Goal: Information Seeking & Learning: Find specific fact

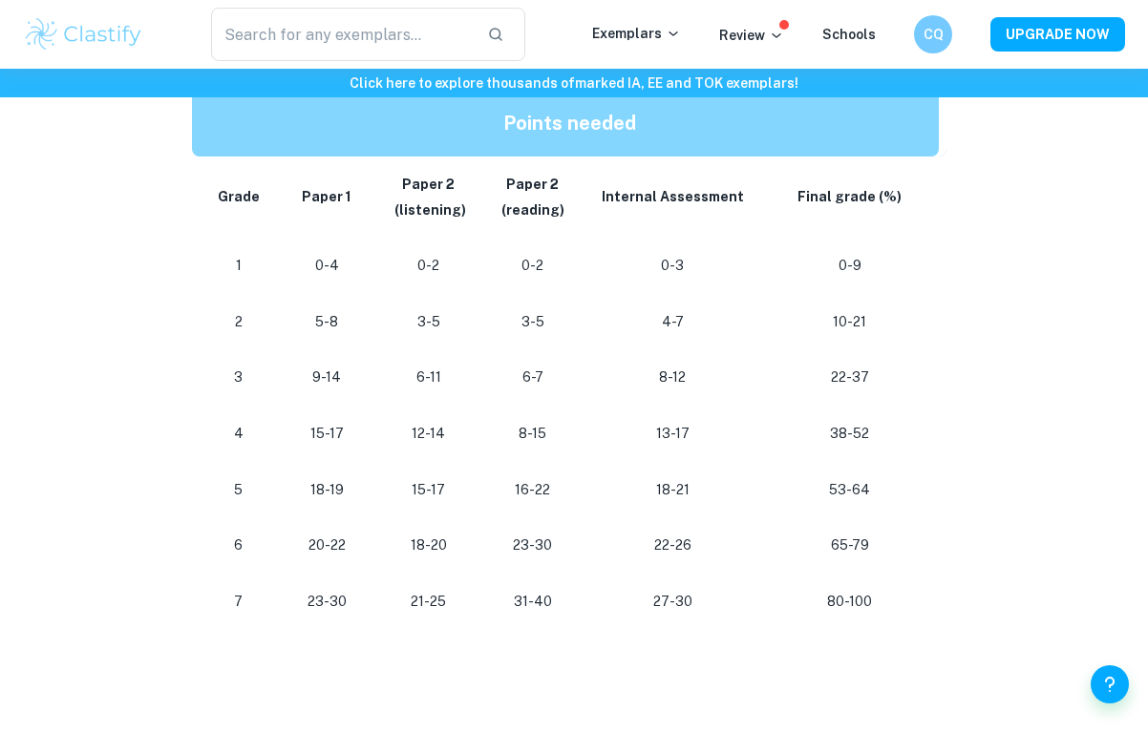
scroll to position [1014, 0]
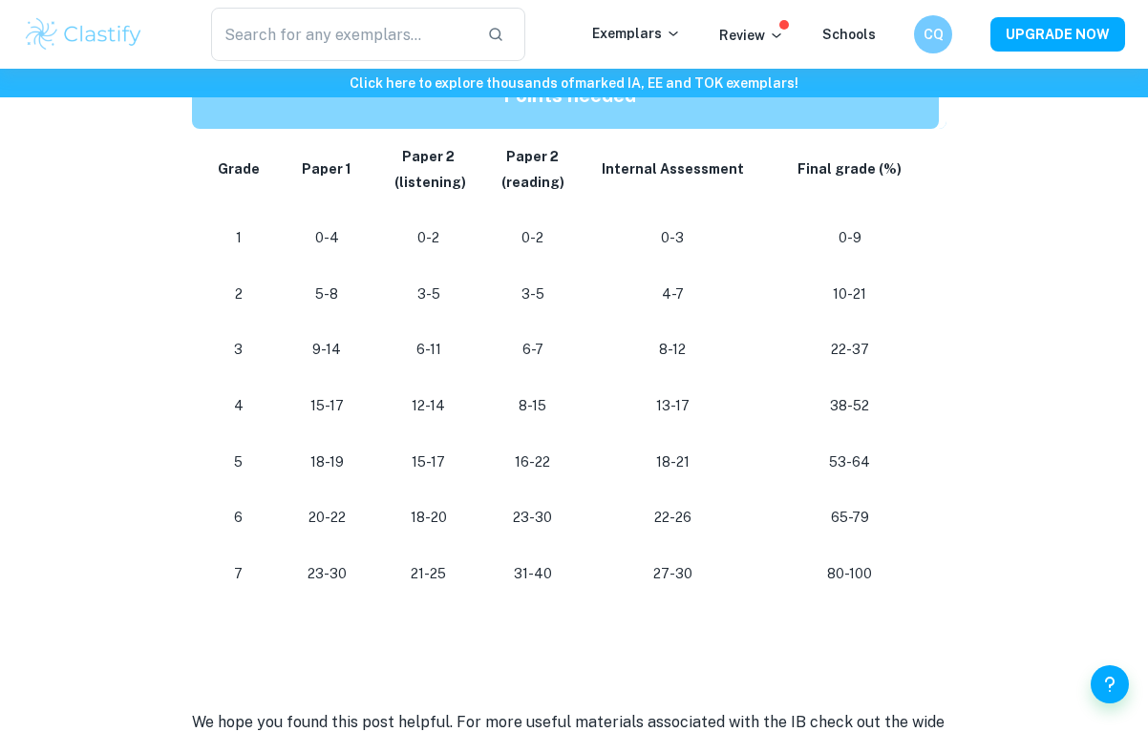
click at [310, 561] on p "23-30" at bounding box center [326, 574] width 68 height 26
click at [533, 561] on p "31-40" at bounding box center [532, 574] width 73 height 26
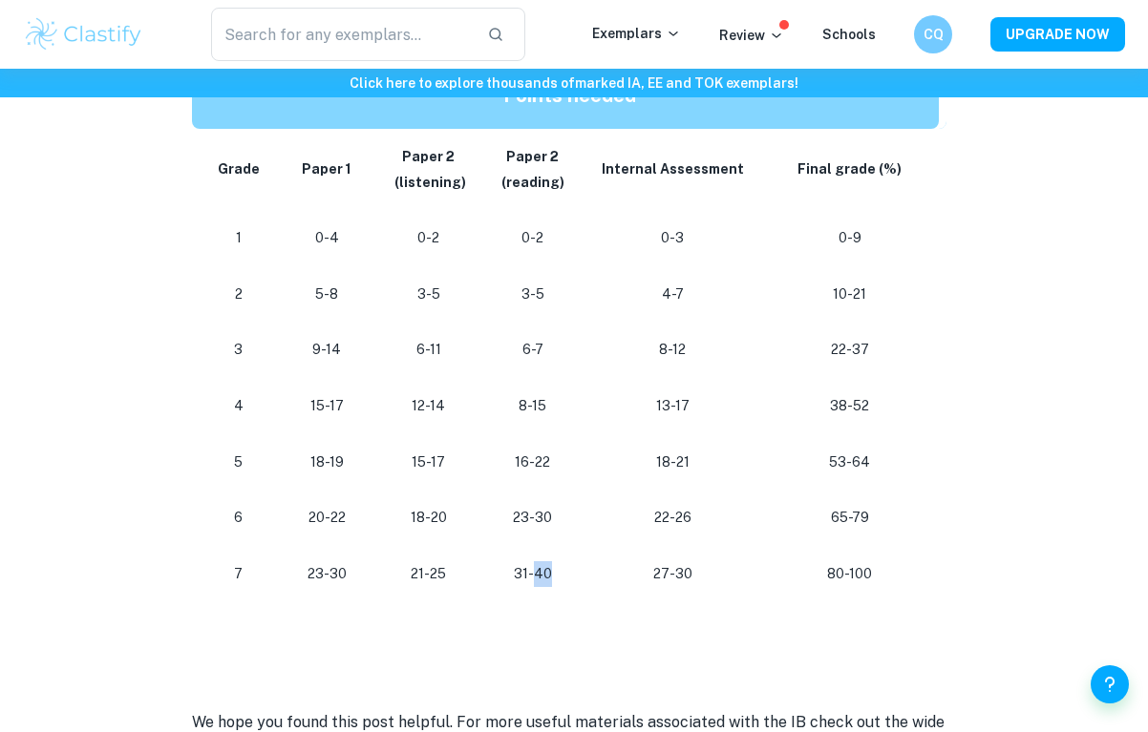
click at [534, 561] on p "31-40" at bounding box center [532, 574] width 73 height 26
click at [665, 561] on p "27-30" at bounding box center [673, 574] width 146 height 26
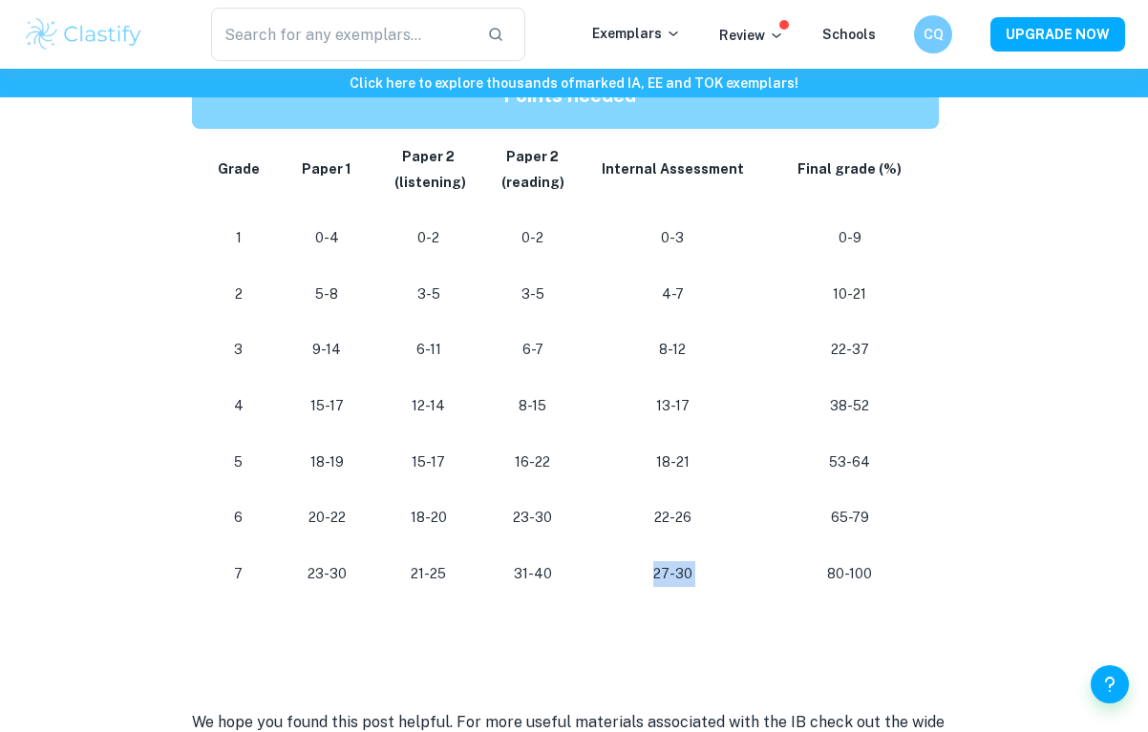
click at [665, 561] on p "27-30" at bounding box center [673, 574] width 146 height 26
click at [520, 570] on p "31-40" at bounding box center [532, 574] width 73 height 26
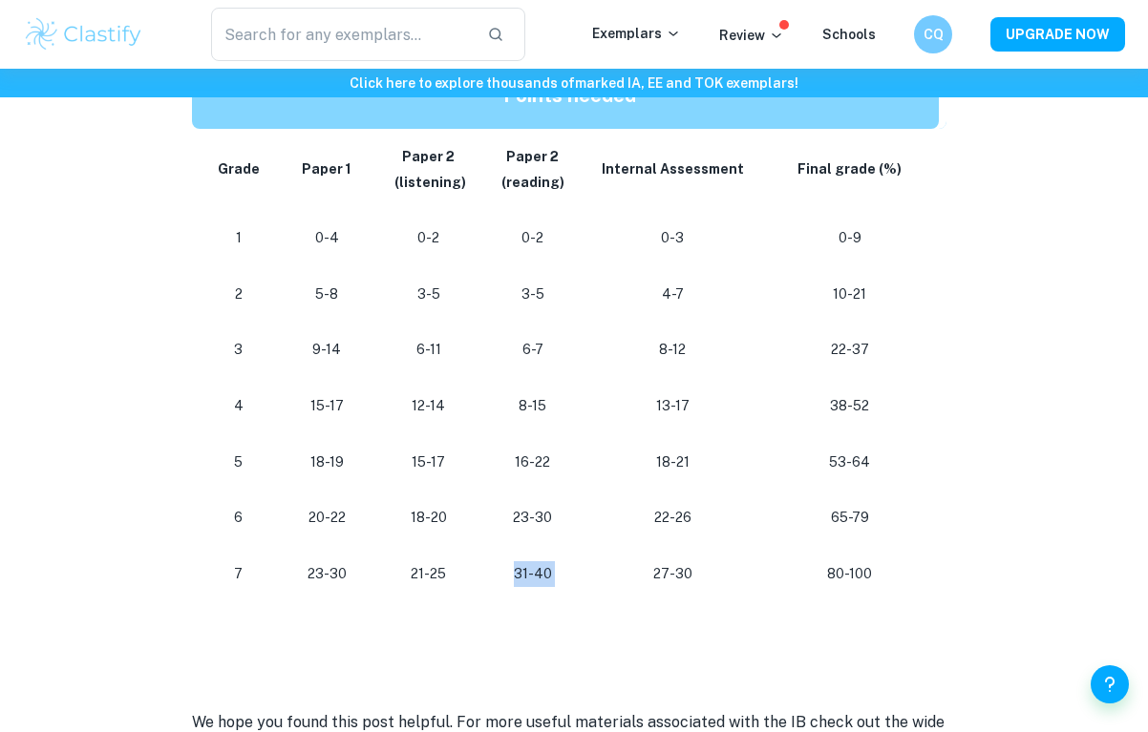
click at [413, 564] on p "21-25" at bounding box center [428, 574] width 74 height 26
click at [325, 566] on p "23-30" at bounding box center [326, 574] width 68 height 26
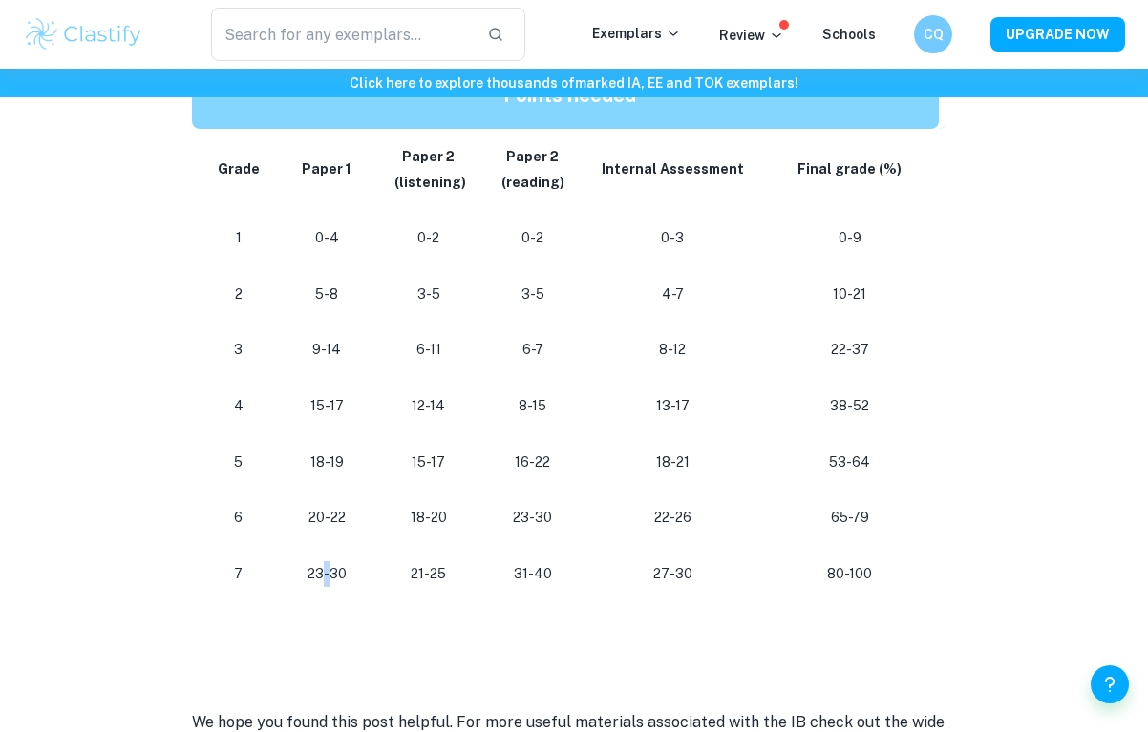
click at [325, 566] on p "23-30" at bounding box center [326, 574] width 68 height 26
click at [368, 528] on td "20-22" at bounding box center [326, 518] width 98 height 56
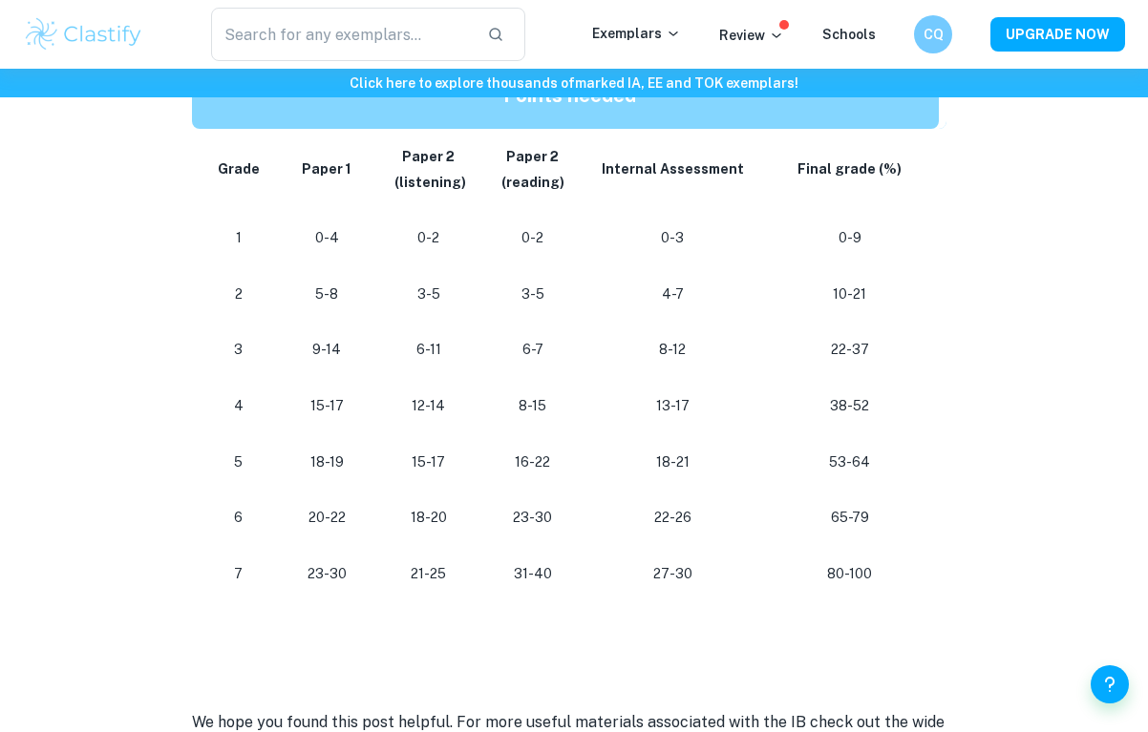
click at [368, 528] on td "20-22" at bounding box center [326, 518] width 98 height 56
